Goal: Task Accomplishment & Management: Manage account settings

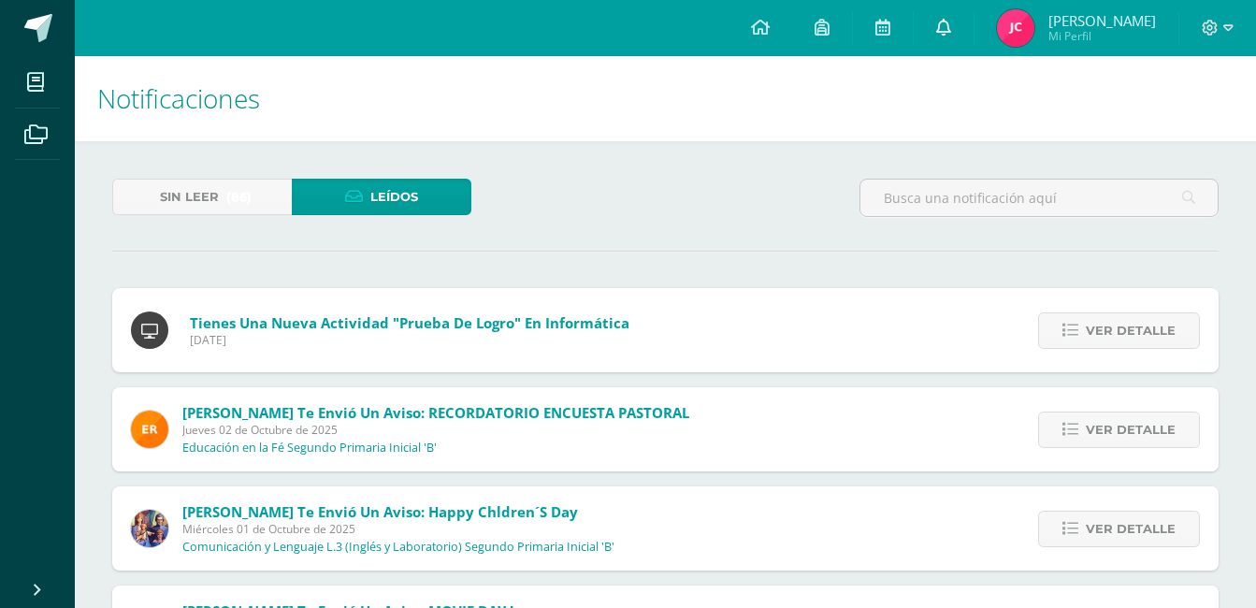
click at [951, 26] on icon at bounding box center [943, 27] width 15 height 17
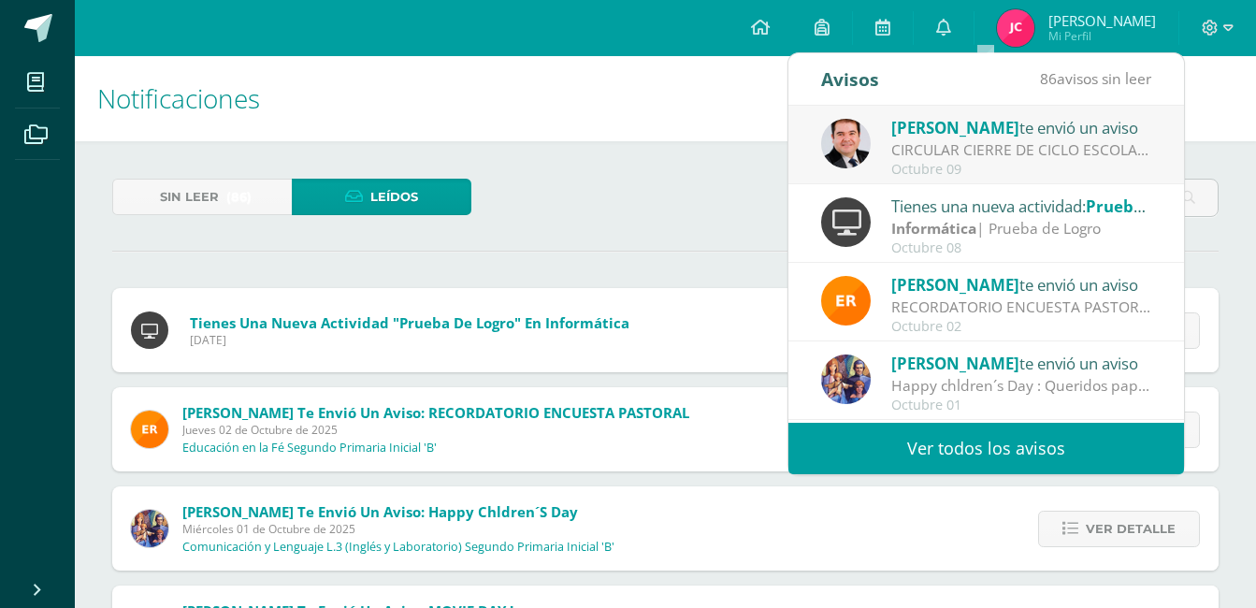
click at [971, 449] on link "Ver todos los avisos" at bounding box center [986, 448] width 396 height 51
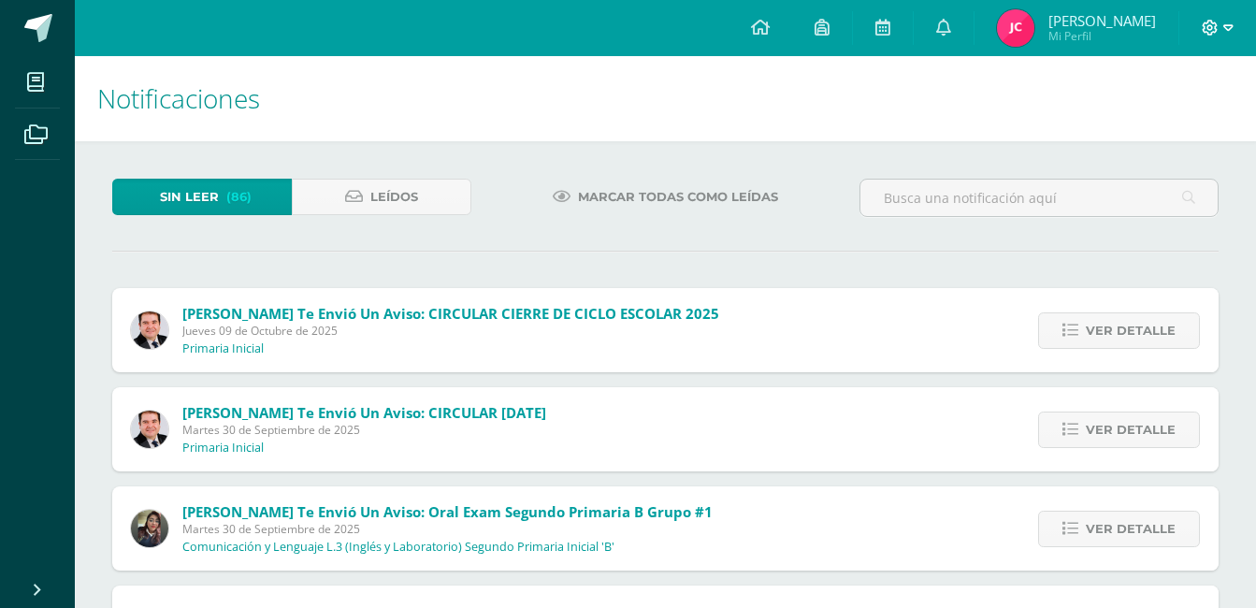
click at [1228, 26] on icon at bounding box center [1228, 28] width 10 height 17
click at [1160, 127] on span "Cerrar sesión" at bounding box center [1169, 128] width 84 height 18
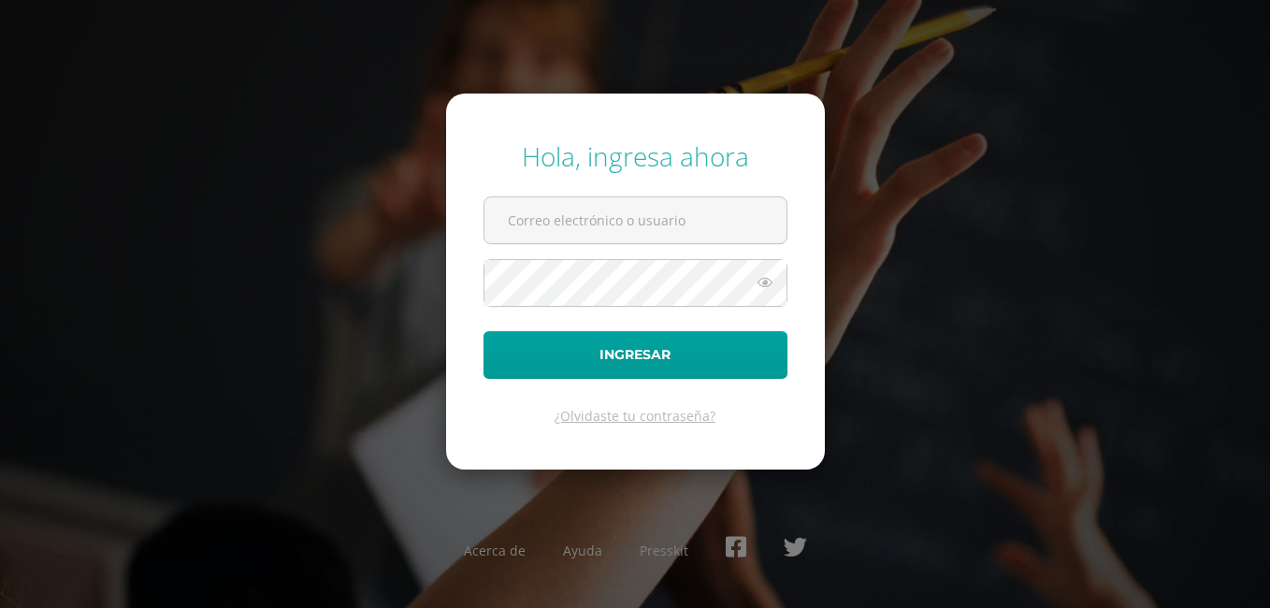
type input "[EMAIL_ADDRESS][DOMAIN_NAME]"
